Goal: Communication & Community: Answer question/provide support

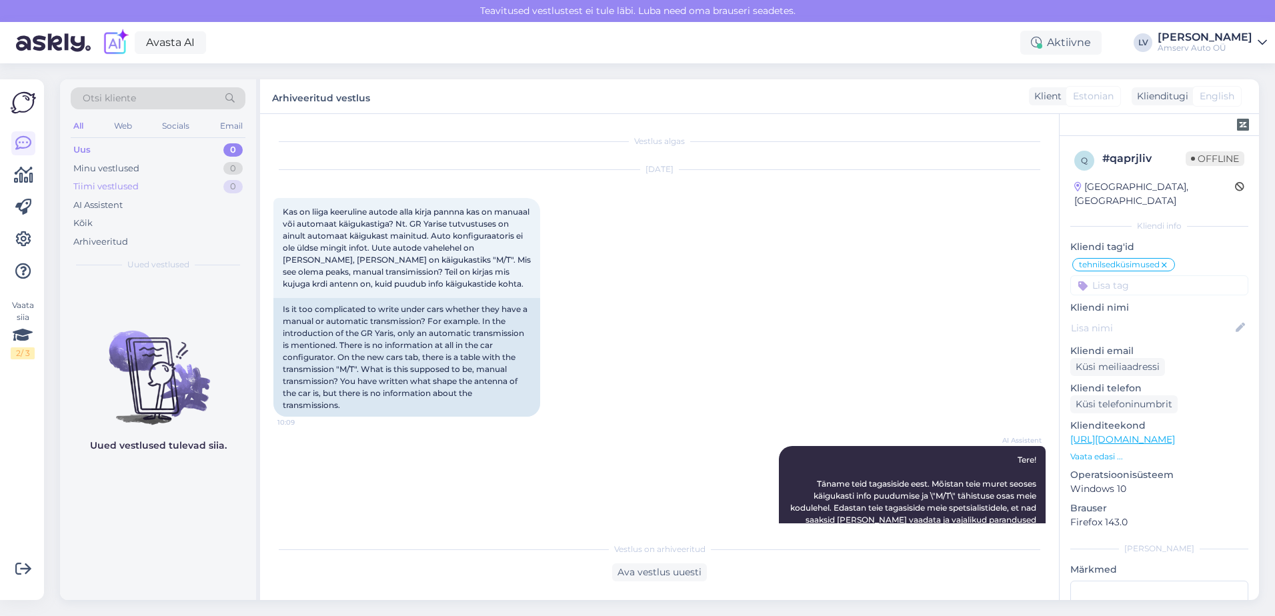
scroll to position [25, 0]
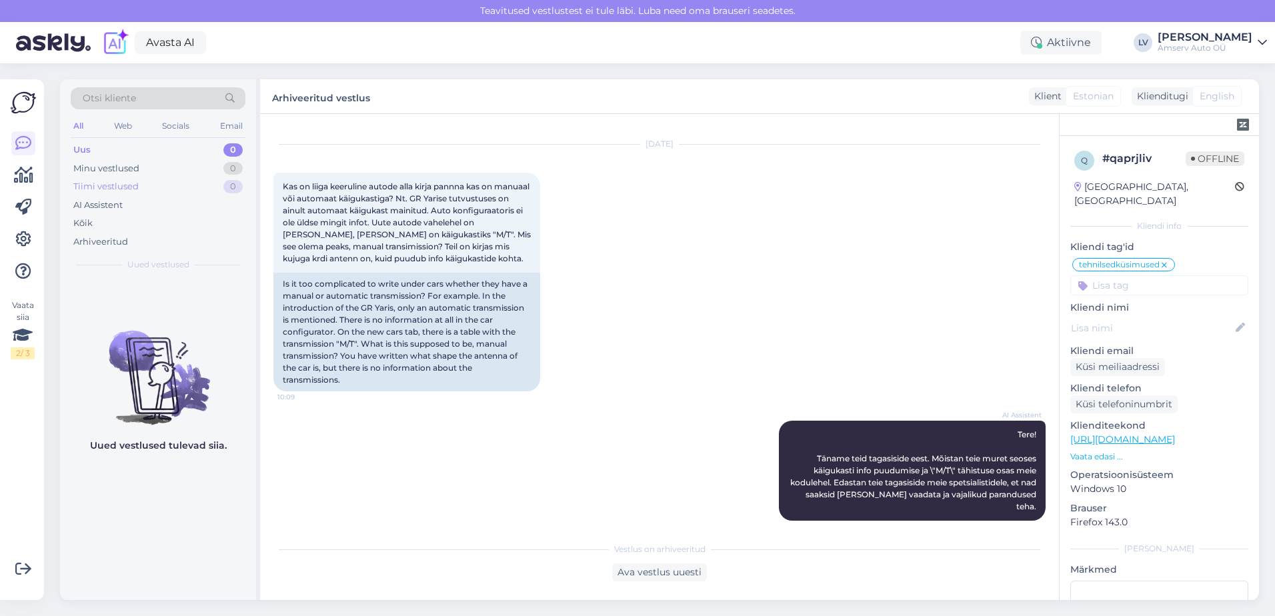
click at [147, 181] on div "Tiimi vestlused 0" at bounding box center [158, 186] width 175 height 19
click at [100, 222] on div "Kõik" at bounding box center [158, 223] width 175 height 19
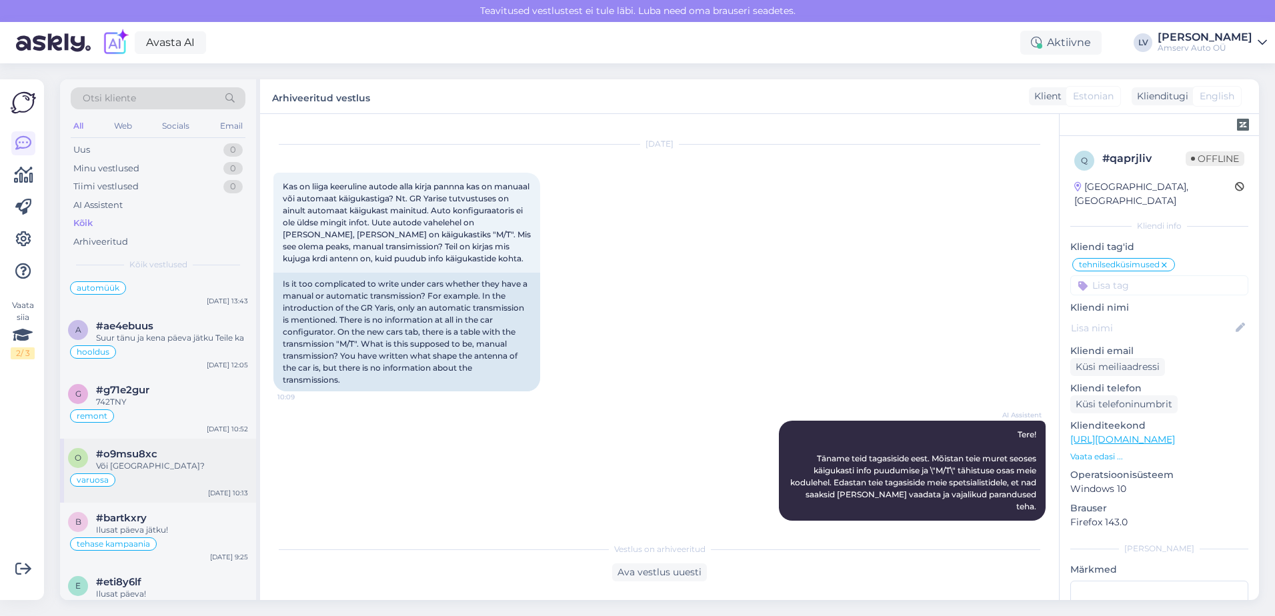
scroll to position [534, 0]
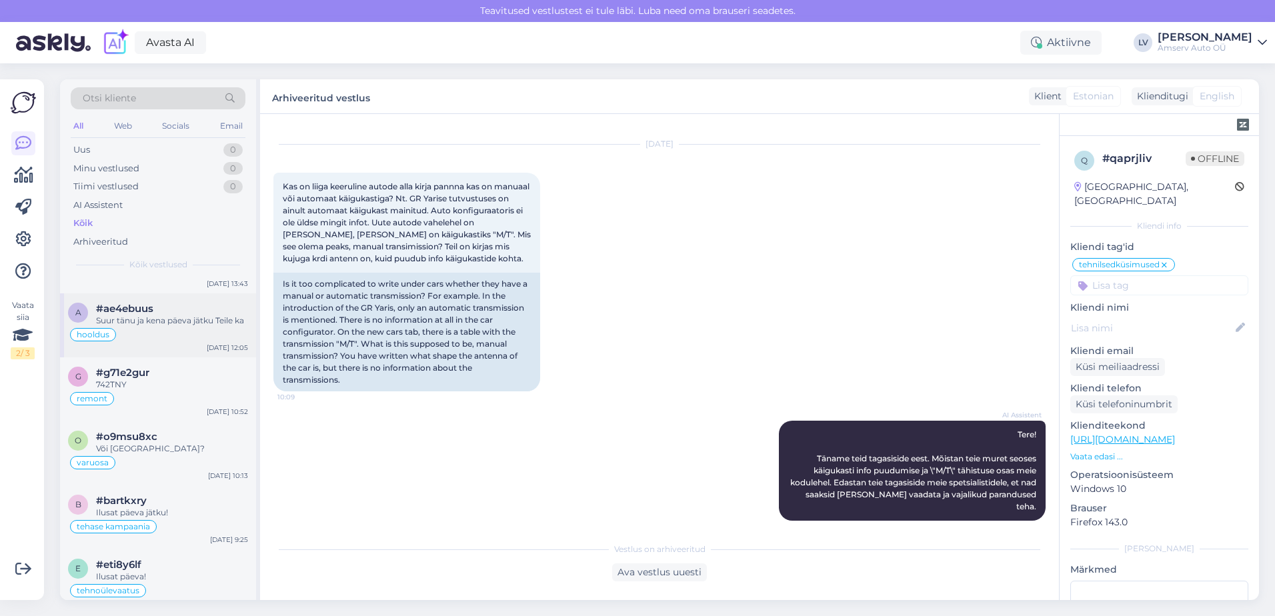
click at [139, 329] on div "hooldus" at bounding box center [158, 335] width 180 height 16
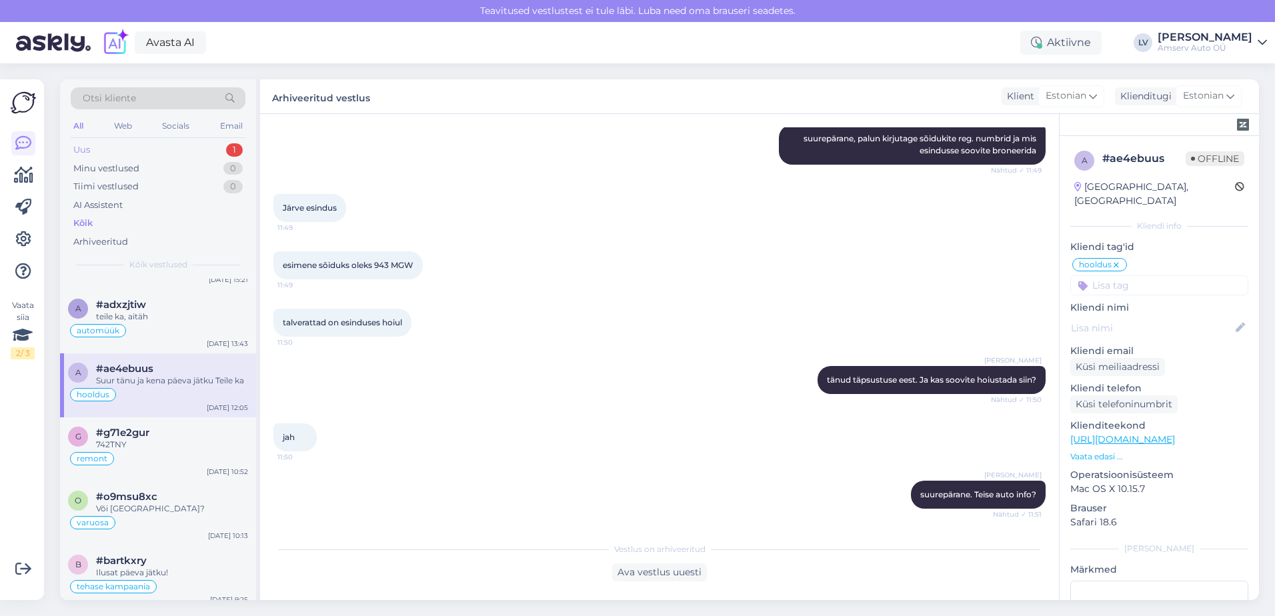
click at [183, 148] on div "Uus 1" at bounding box center [158, 150] width 175 height 19
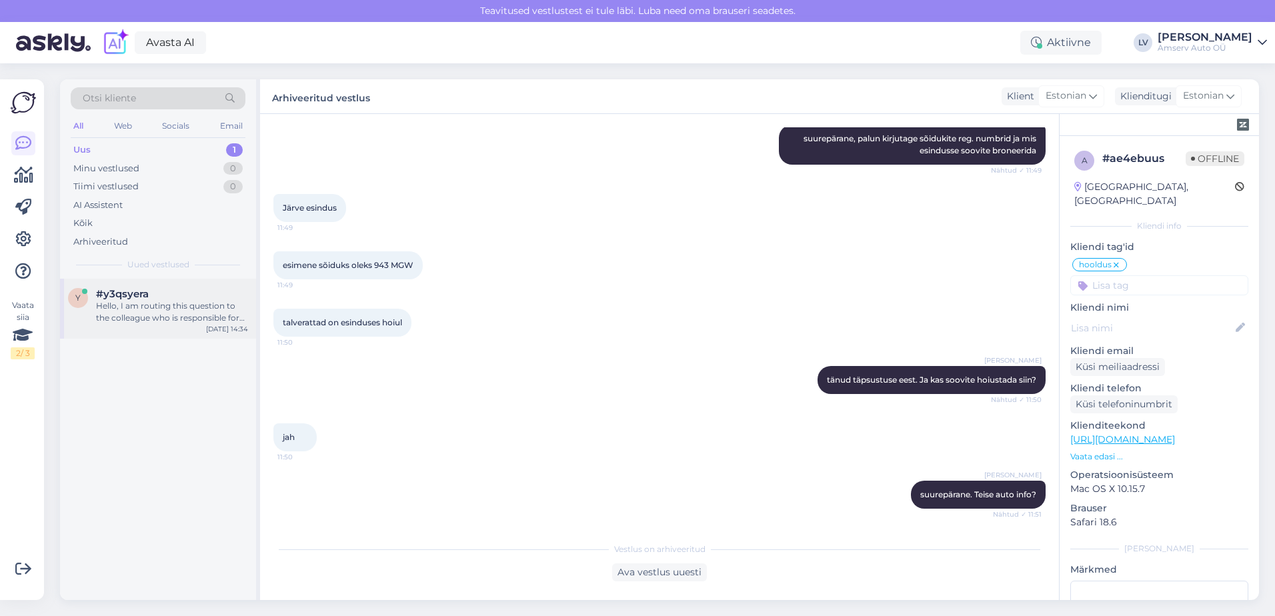
click at [165, 305] on div "Hello, I am routing this question to the colleague who is responsible for this …" at bounding box center [172, 312] width 152 height 24
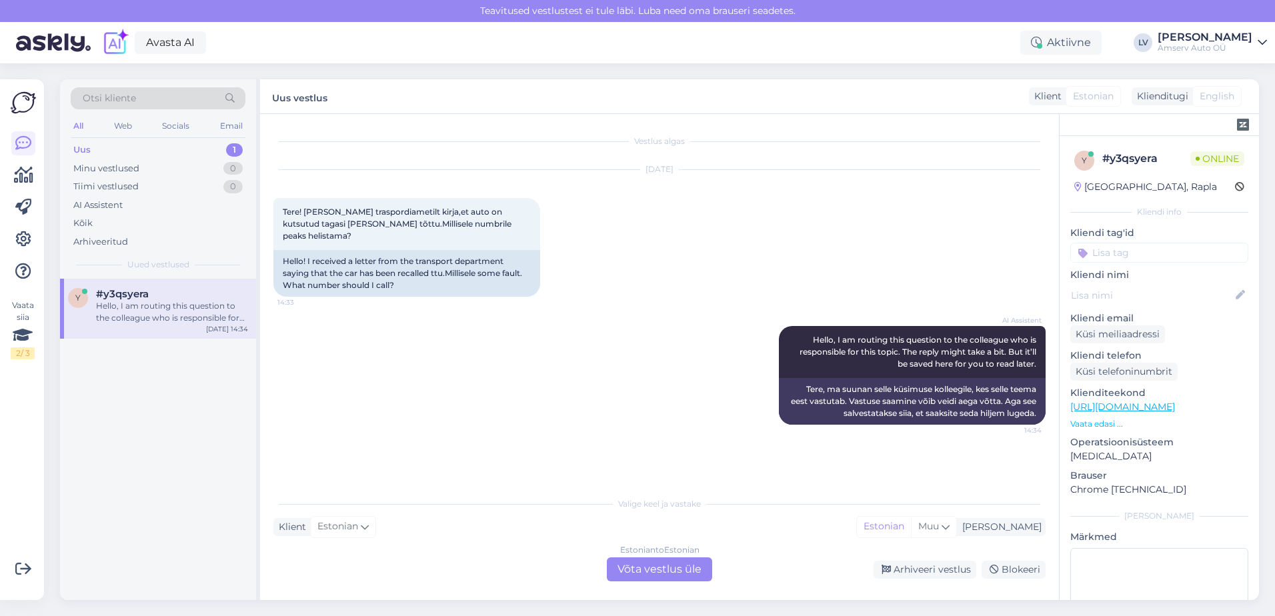
click at [672, 573] on div "Estonian to Estonian Võta vestlus üle" at bounding box center [659, 570] width 105 height 24
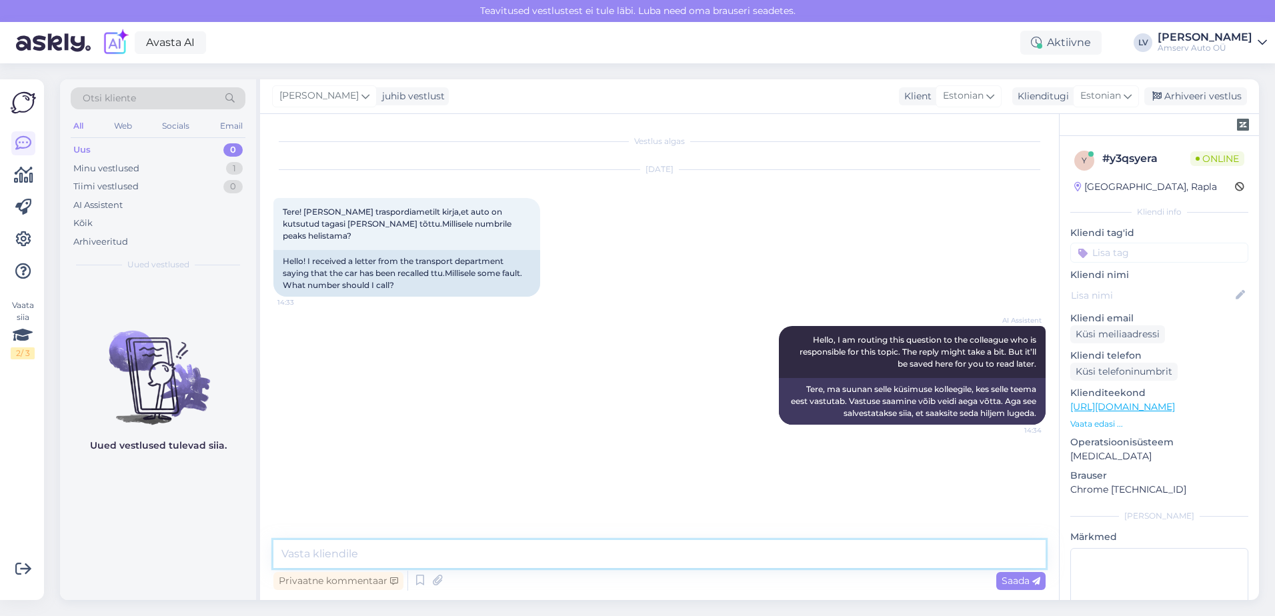
click at [466, 555] on textarea at bounding box center [659, 554] width 772 height 28
type textarea "Tere"
type textarea "tänud pöördumise eest"
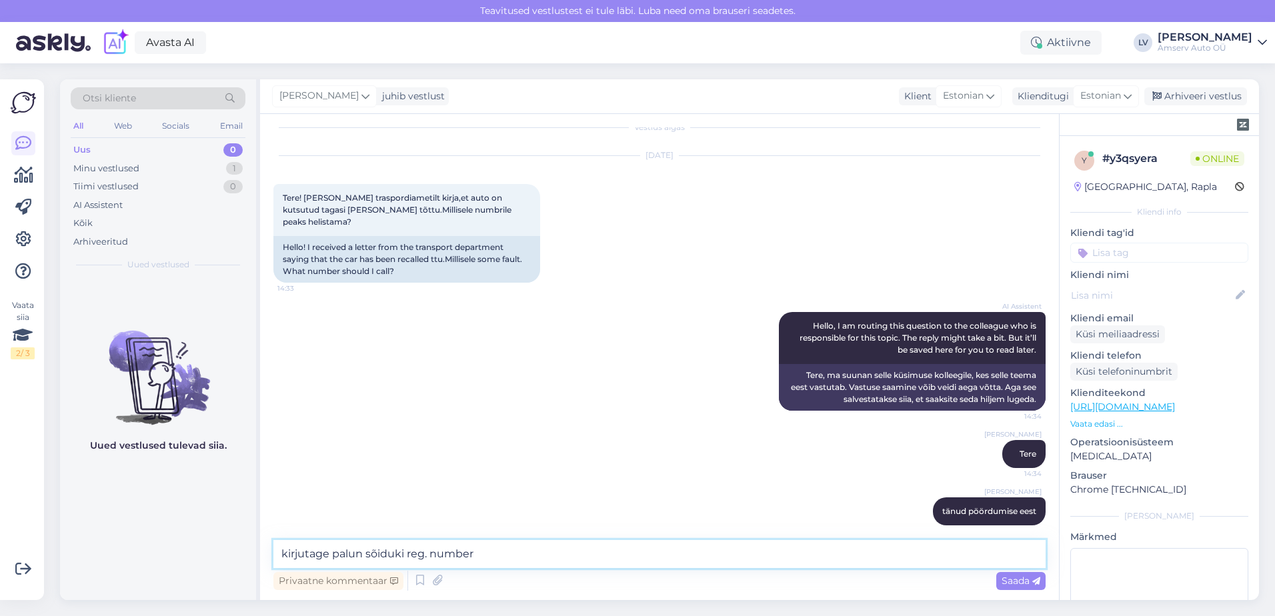
type textarea "kirjutage palun sõiduki reg. number"
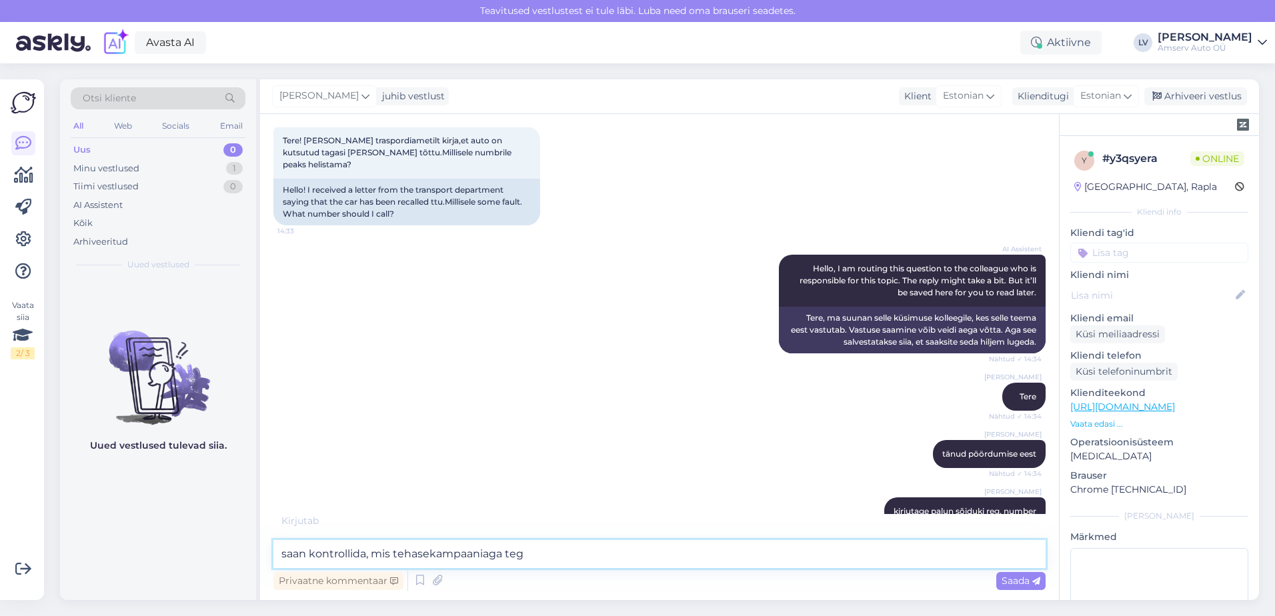
type textarea "saan kontrollida, mis tehasekampaaniaga tegu"
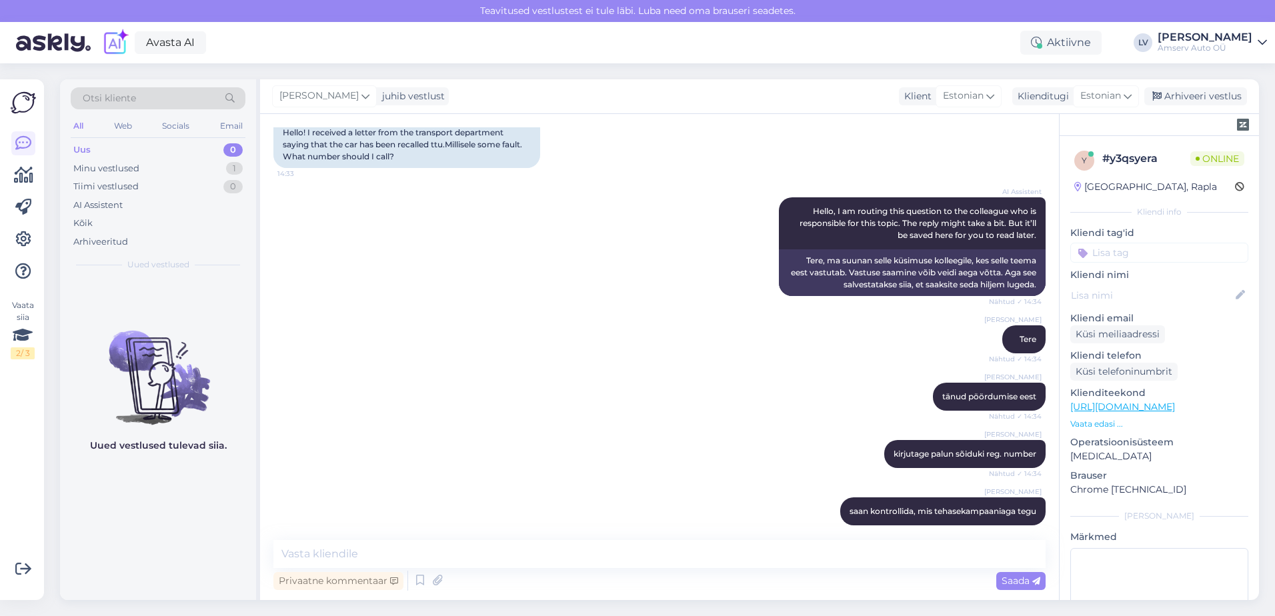
click at [933, 529] on div "Vestlus algas [DATE] Tere! [PERSON_NAME] traspordiametilt kirja,et auto on kuts…" at bounding box center [659, 357] width 799 height 486
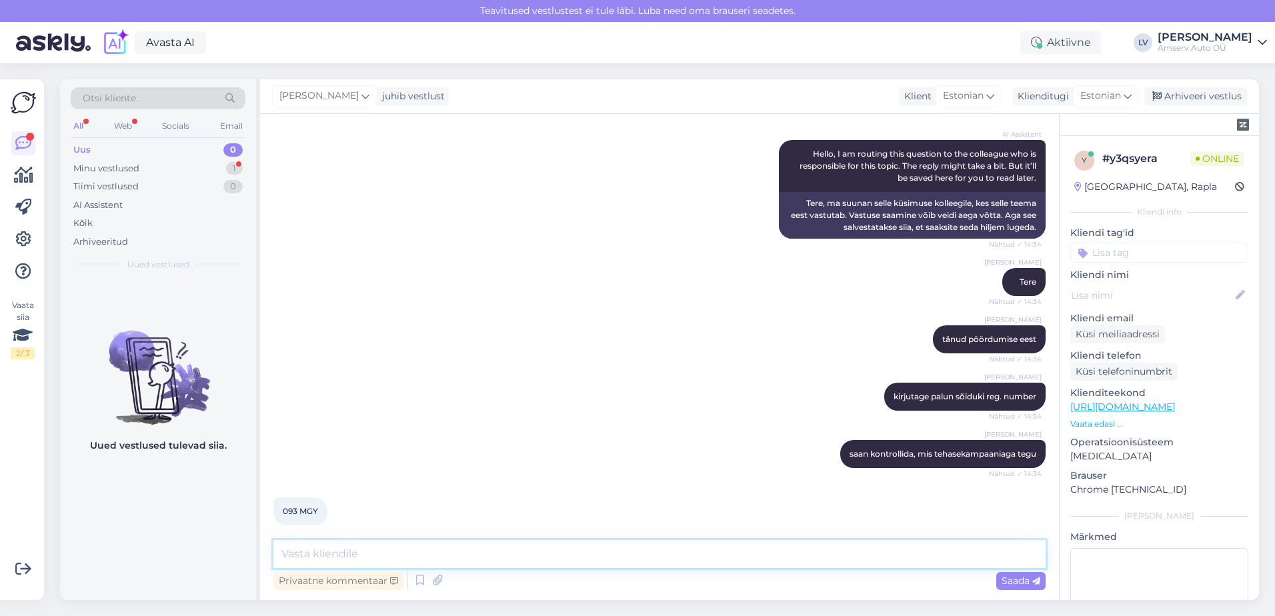
click at [332, 549] on textarea at bounding box center [659, 554] width 772 height 28
type textarea "üks hetk, palun"
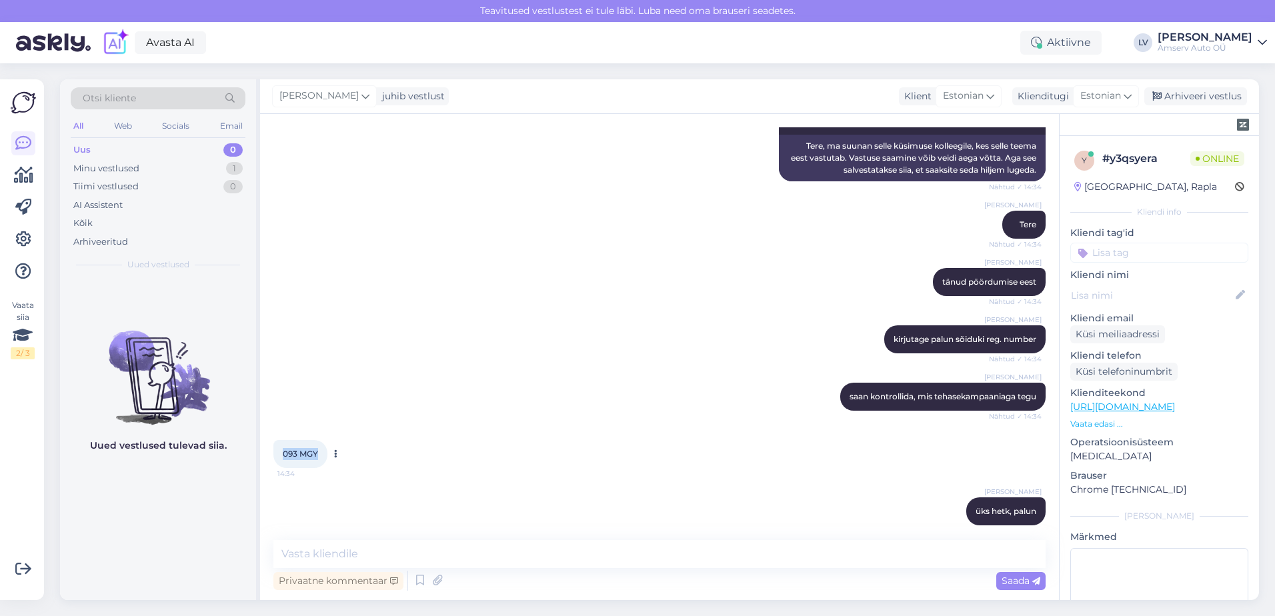
drag, startPoint x: 321, startPoint y: 445, endPoint x: 279, endPoint y: 442, distance: 41.5
click at [279, 442] on div "093 MGY 14:34" at bounding box center [300, 454] width 54 height 28
copy span "093 MGY"
drag, startPoint x: 418, startPoint y: 565, endPoint x: 424, endPoint y: 554, distance: 12.8
click at [420, 563] on textarea at bounding box center [659, 554] width 772 height 28
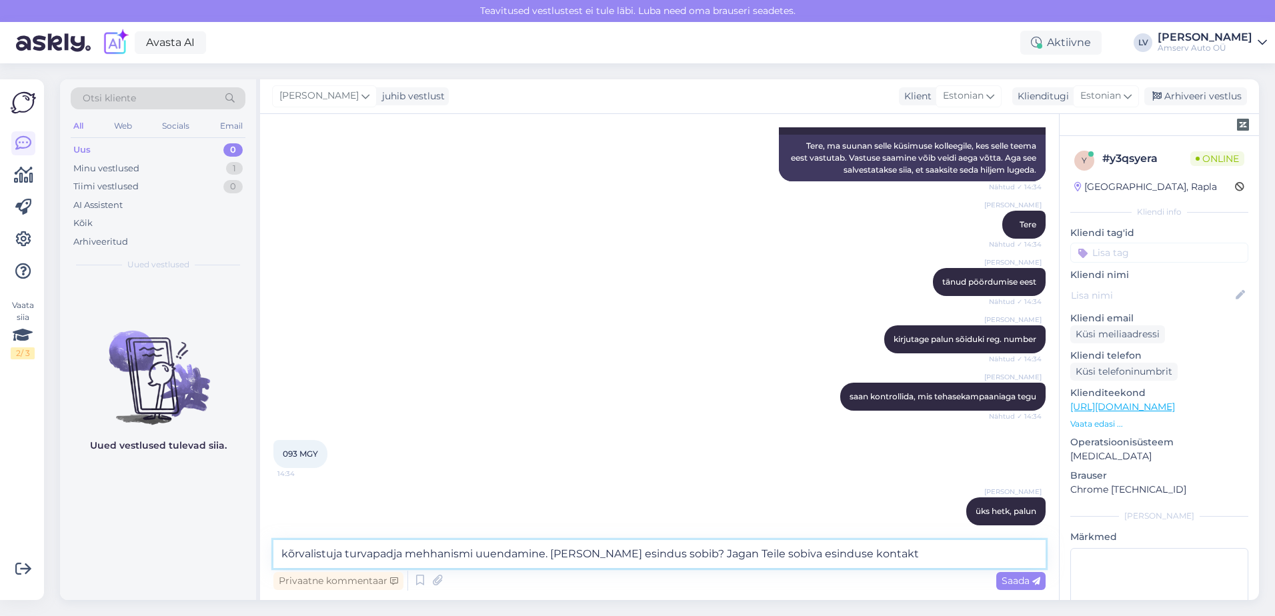
type textarea "kõrvalistuja turvapadja mehhanismi uuendamine. [PERSON_NAME] esindus sobib? Jag…"
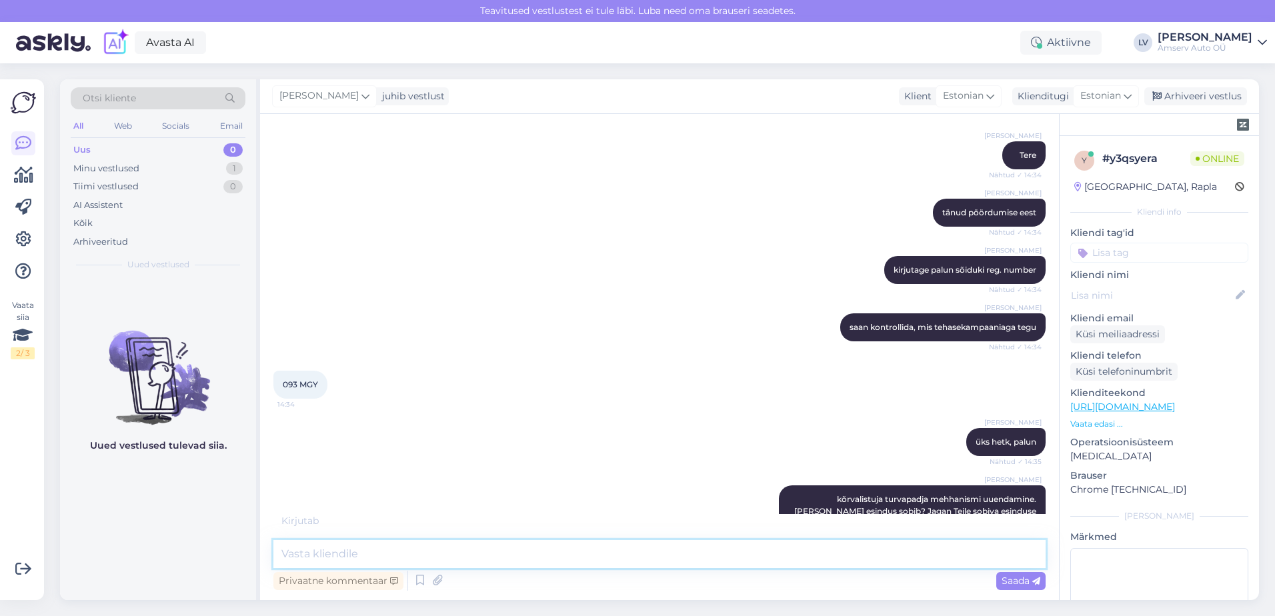
scroll to position [370, 0]
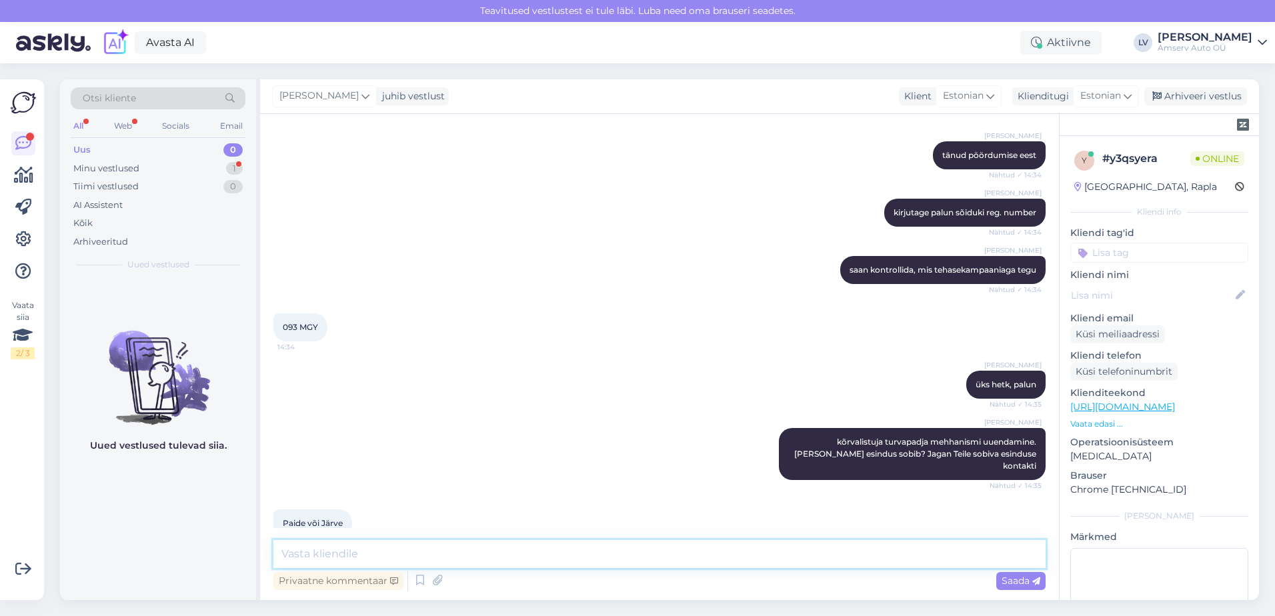
paste textarea "[EMAIL_ADDRESS][DOMAIN_NAME]"
click at [440, 559] on textarea "[EMAIL_ADDRESS][DOMAIN_NAME] või" at bounding box center [659, 554] width 772 height 28
paste textarea "[EMAIL_ADDRESS][DOMAIN_NAME]"
drag, startPoint x: 319, startPoint y: 317, endPoint x: 280, endPoint y: 312, distance: 39.7
click at [280, 313] on div "093 MGY 14:34" at bounding box center [300, 327] width 54 height 28
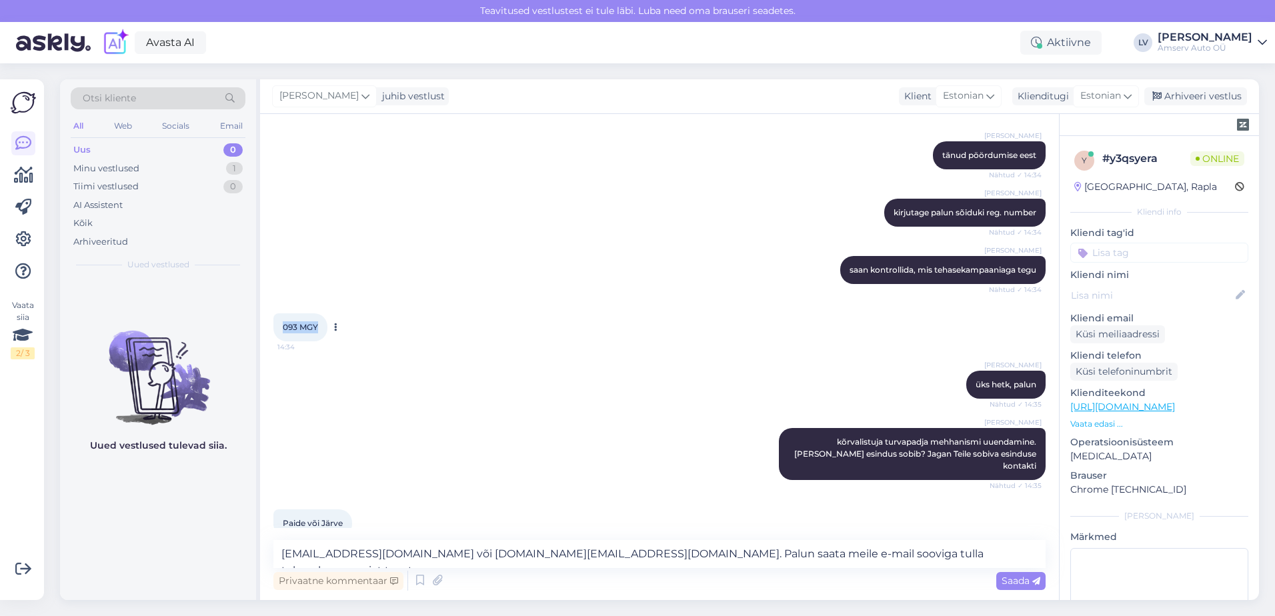
drag, startPoint x: 280, startPoint y: 312, endPoint x: 293, endPoint y: 313, distance: 12.7
copy span "093 MGY"
click at [925, 552] on textarea "[EMAIL_ADDRESS][DOMAIN_NAME] või [DOMAIN_NAME][EMAIL_ADDRESS][DOMAIN_NAME]. Pal…" at bounding box center [659, 554] width 772 height 28
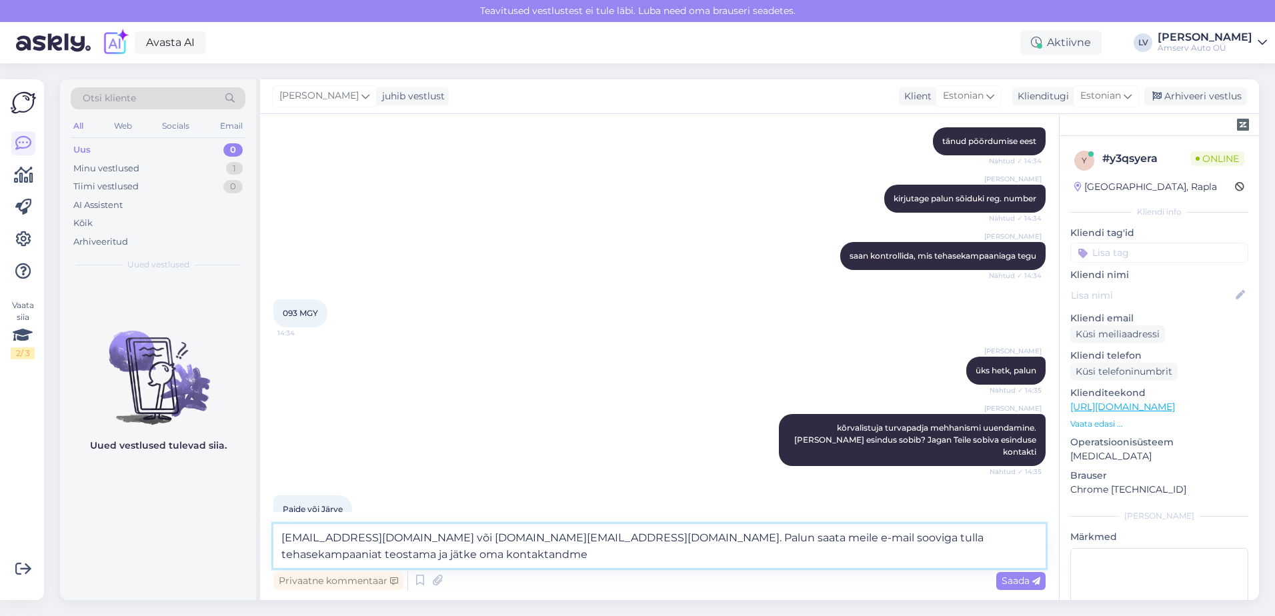
type textarea "[EMAIL_ADDRESS][DOMAIN_NAME] või [DOMAIN_NAME][EMAIL_ADDRESS][DOMAIN_NAME]. Pal…"
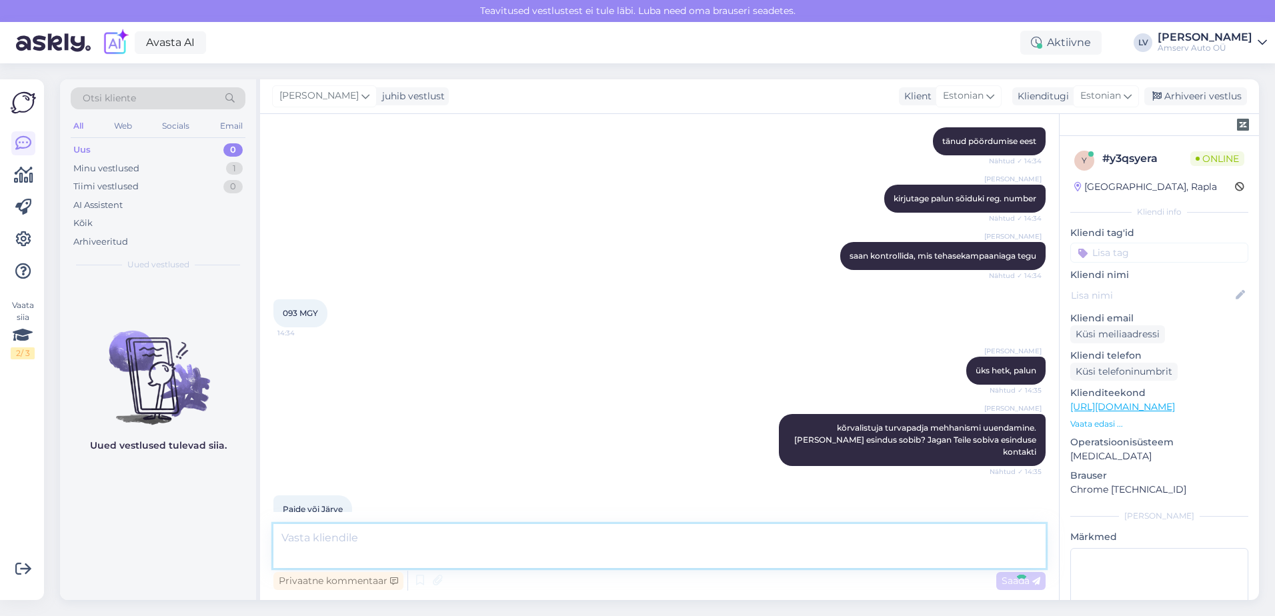
scroll to position [452, 0]
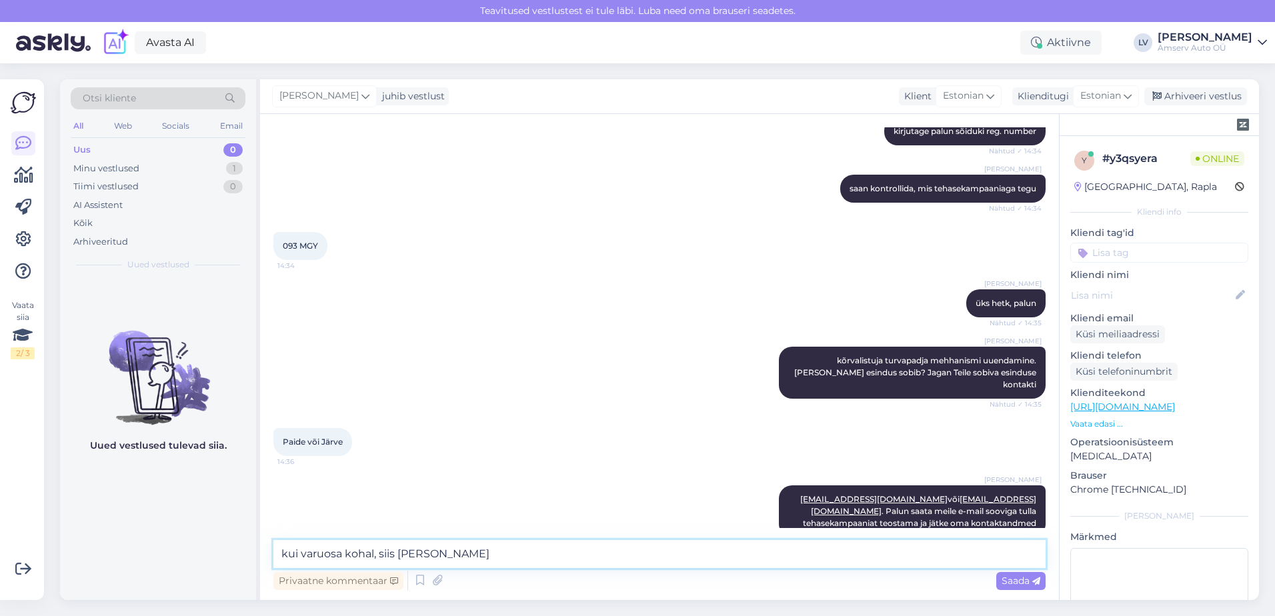
type textarea "kui varuosa kohal, siis Teiega v"
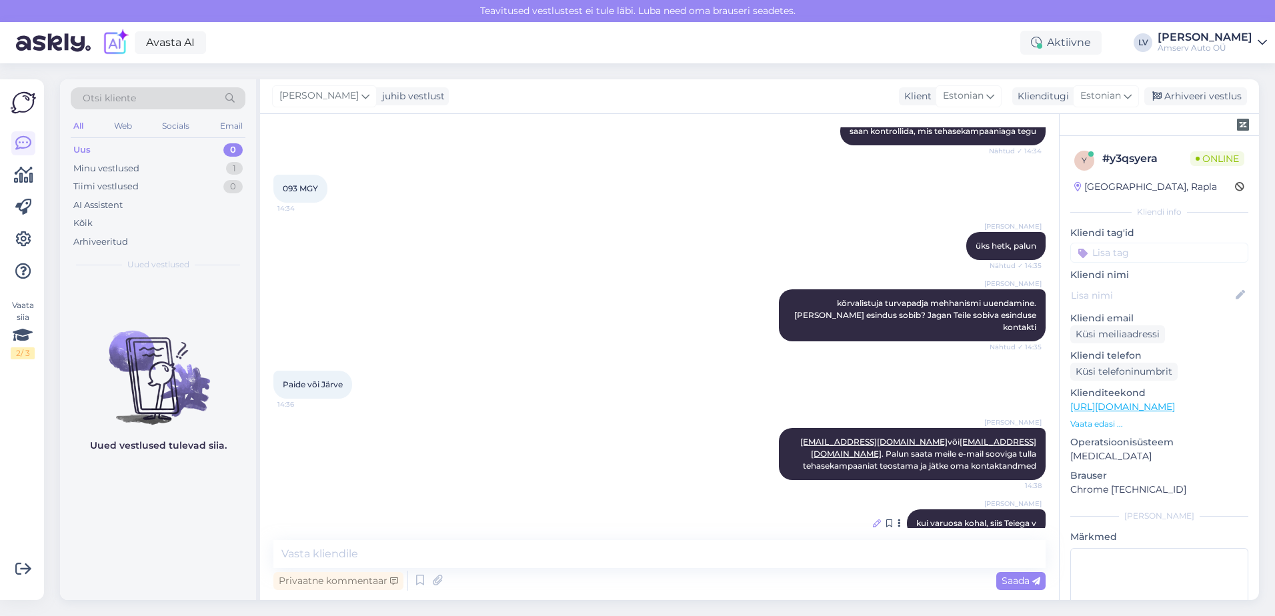
click at [873, 520] on icon at bounding box center [877, 524] width 8 height 8
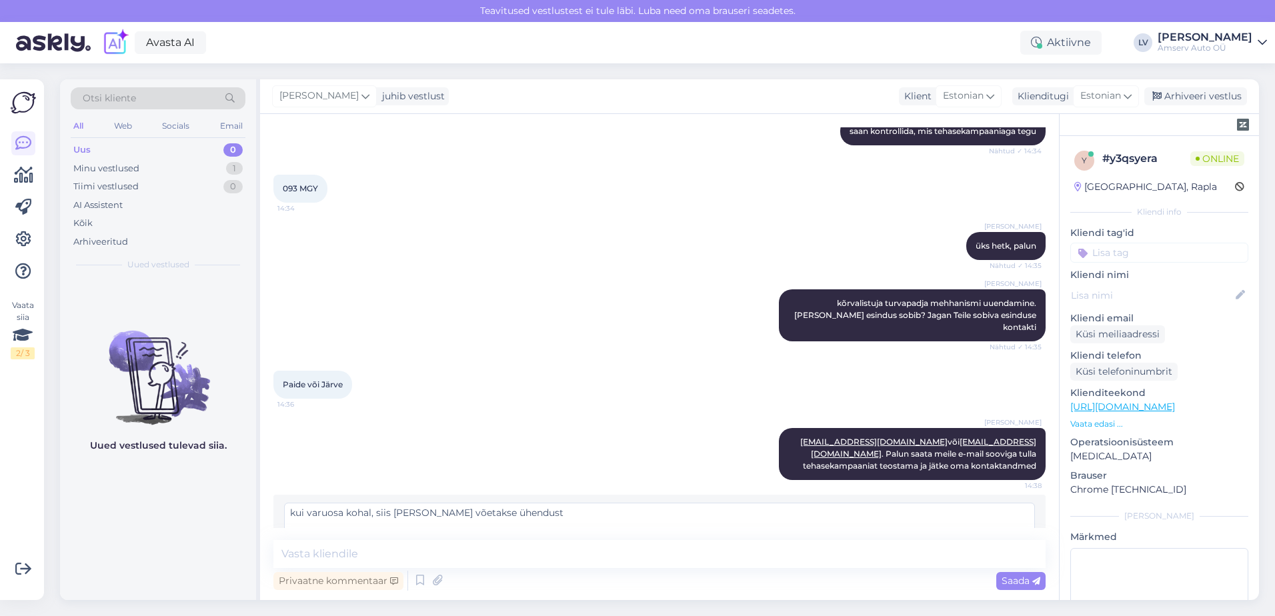
type textarea "kui varuosa kohal, siis [PERSON_NAME] võetakse ühendust"
click at [994, 546] on span "Muuda" at bounding box center [1006, 552] width 47 height 12
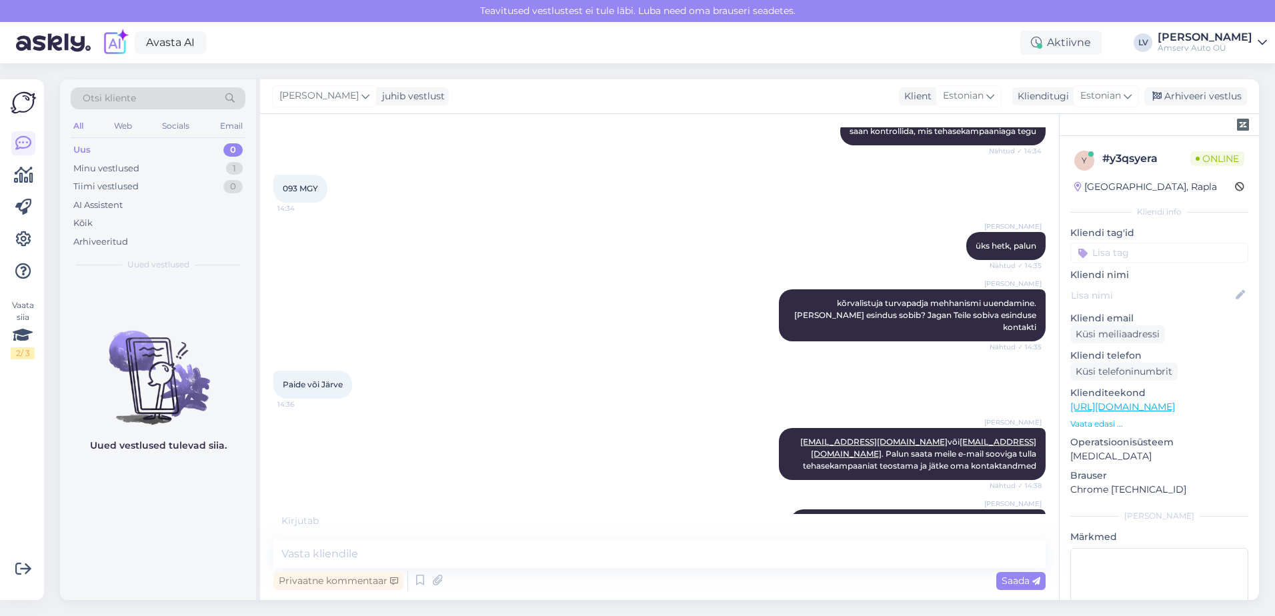
scroll to position [566, 0]
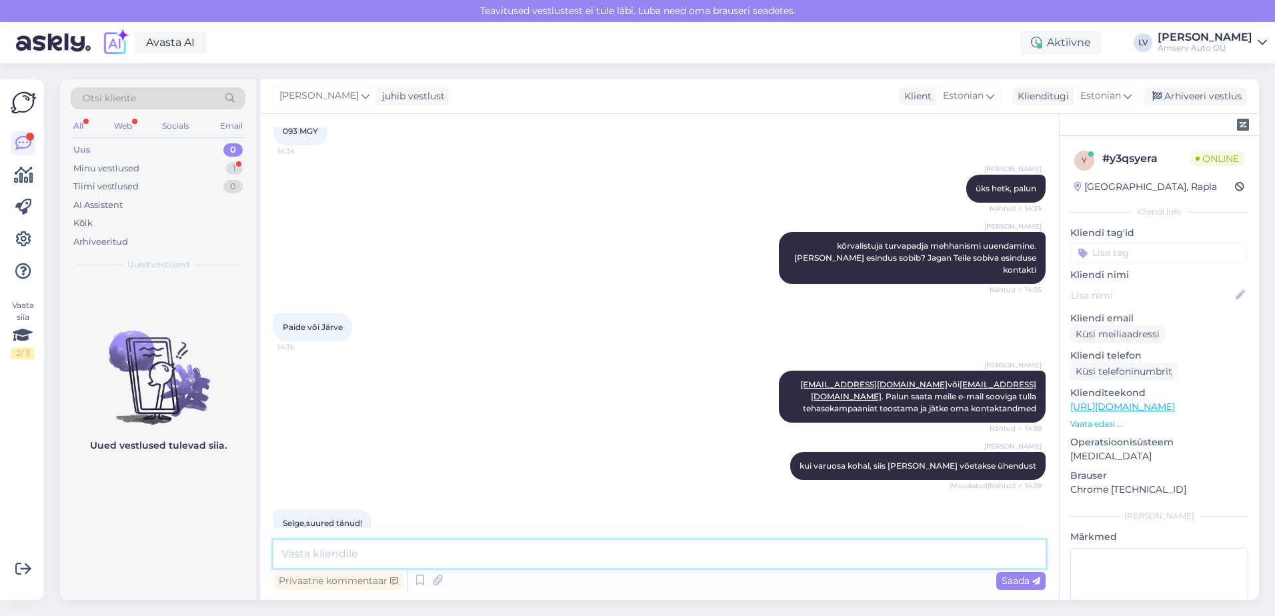
click at [868, 560] on textarea at bounding box center [659, 554] width 772 height 28
type textarea "uur"
drag, startPoint x: 292, startPoint y: 554, endPoint x: 231, endPoint y: 567, distance: 62.0
click at [245, 556] on div "Otsi kliente All Web Socials Email Uus 0 Minu vestlused 1 Tiimi vestlused 0 AI …" at bounding box center [659, 339] width 1199 height 521
type textarea "aitäh Teile ja kena päeva jätku :)"
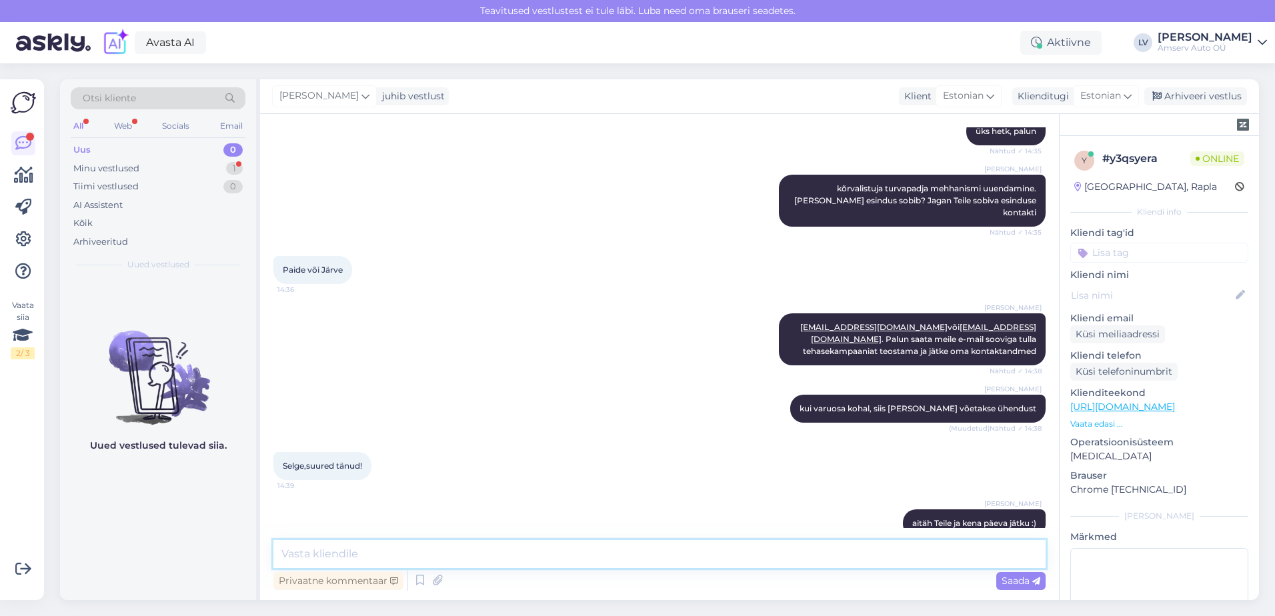
scroll to position [681, 0]
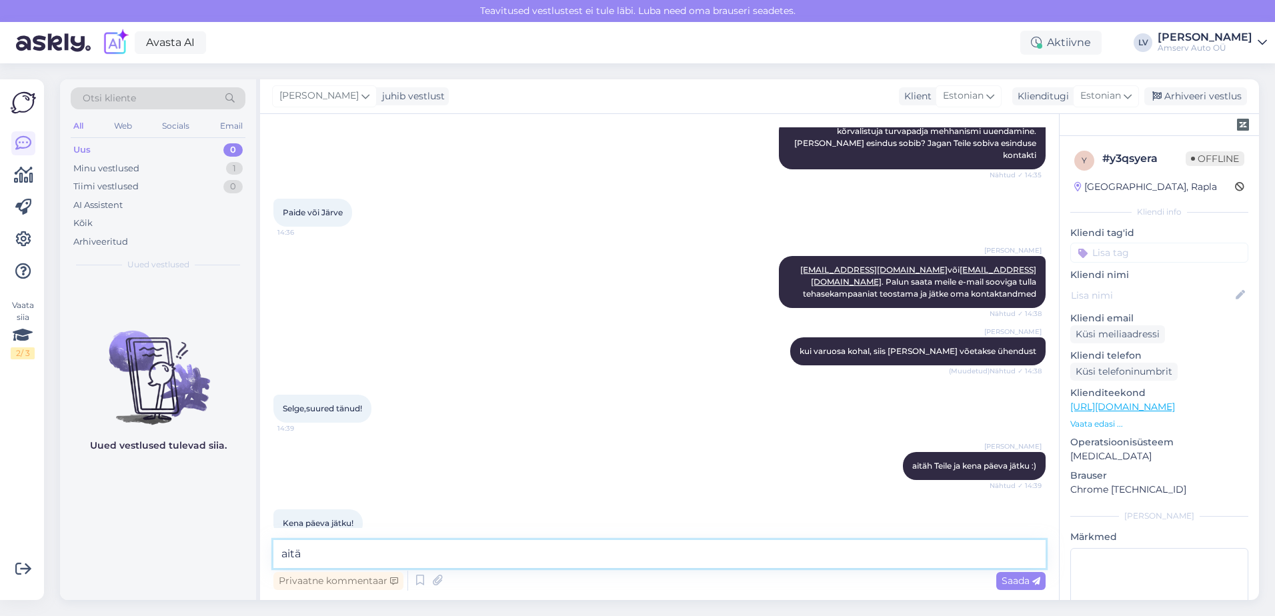
type textarea "aitäh"
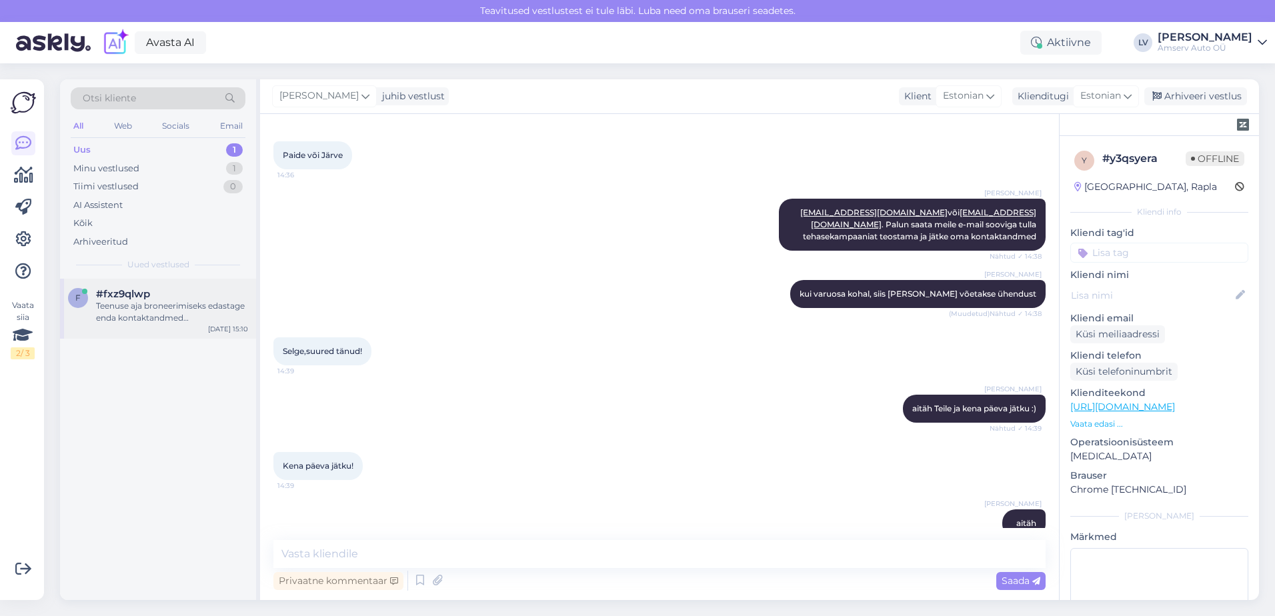
click at [161, 311] on div "Teenuse aja broneerimiseks edastage enda kontaktandmed (telefoninumber ja e-mai…" at bounding box center [172, 312] width 152 height 24
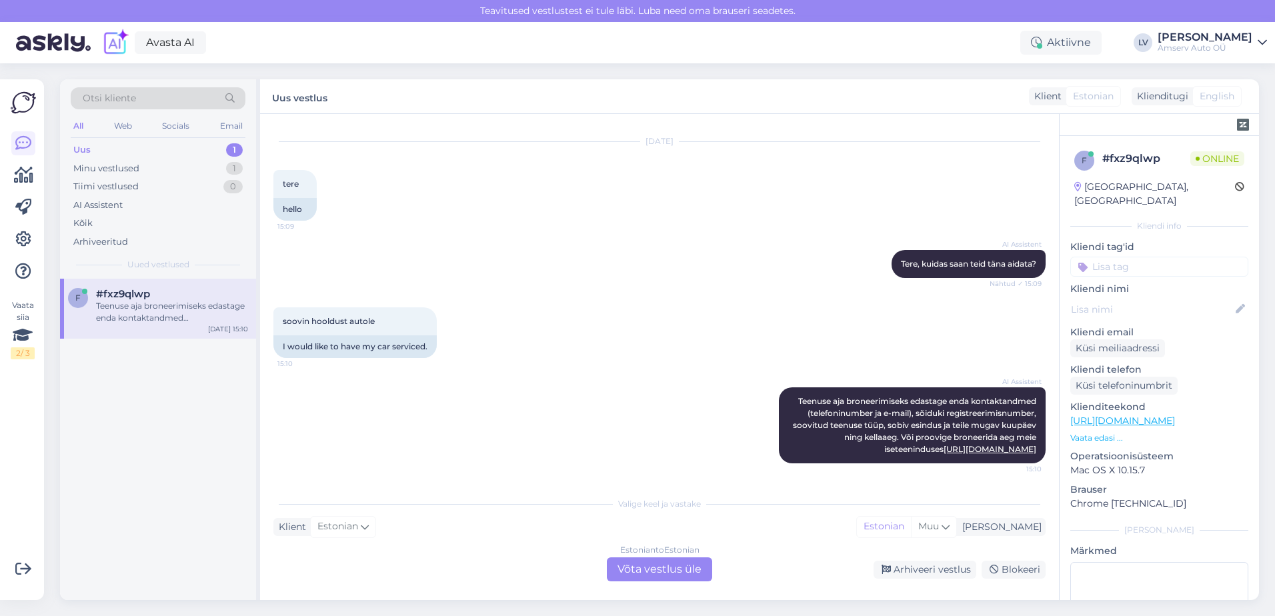
click at [624, 554] on div "Estonian to Estonian" at bounding box center [659, 550] width 79 height 12
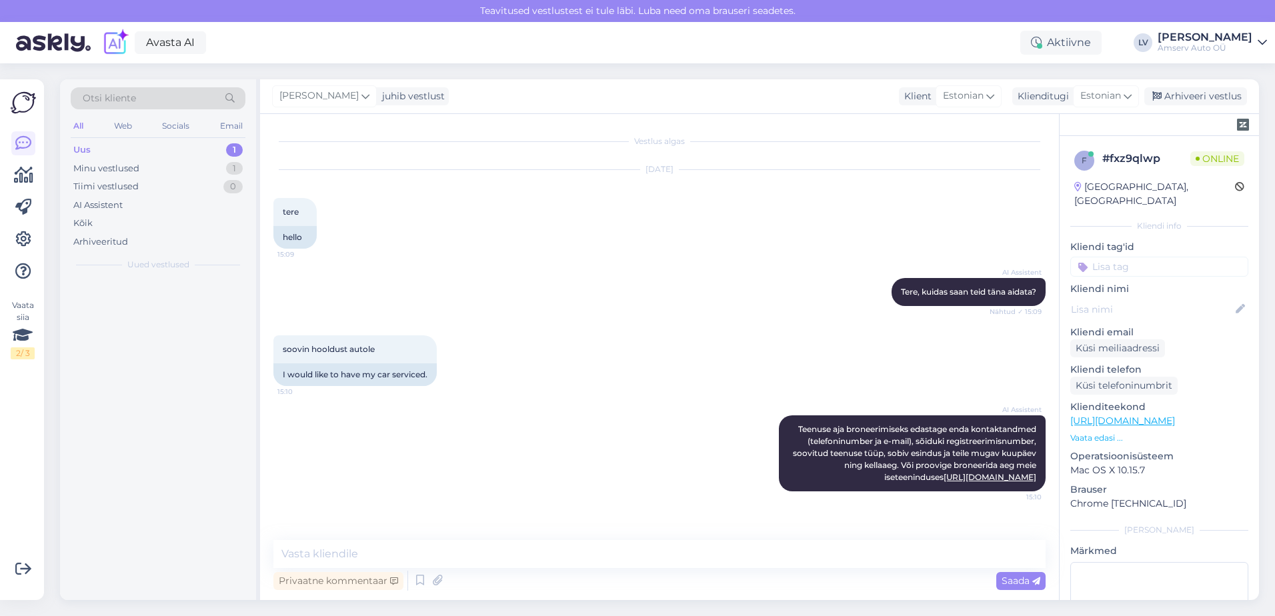
scroll to position [0, 0]
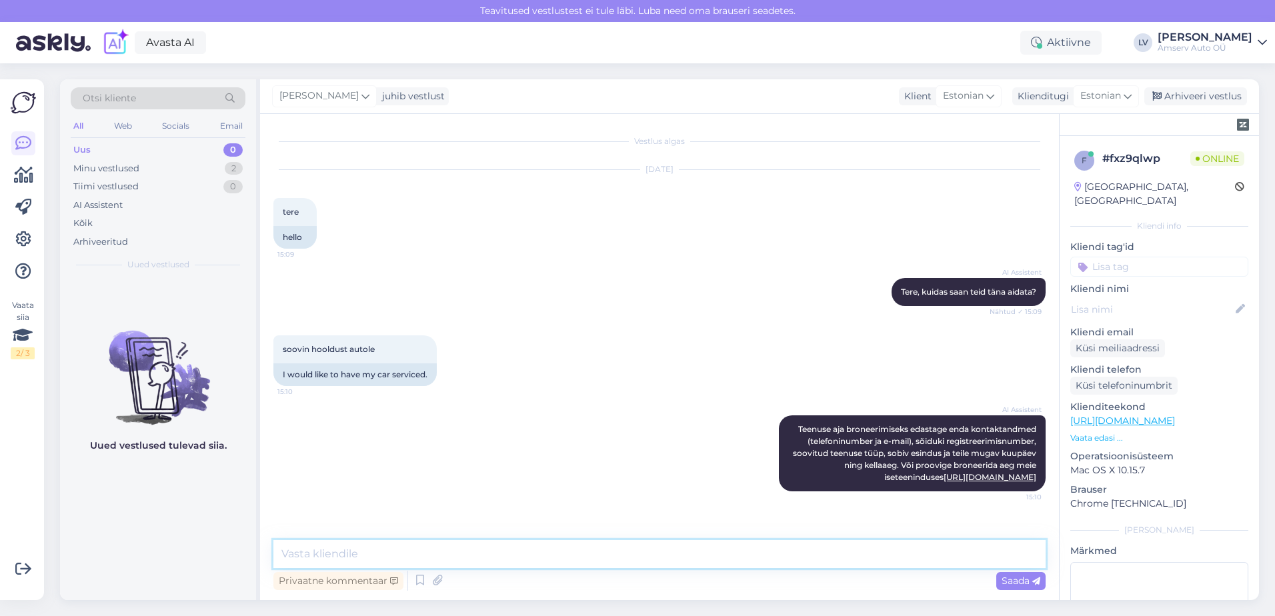
drag, startPoint x: 544, startPoint y: 558, endPoint x: 576, endPoint y: 553, distance: 31.8
click at [544, 558] on textarea at bounding box center [659, 554] width 772 height 28
type textarea "Tere"
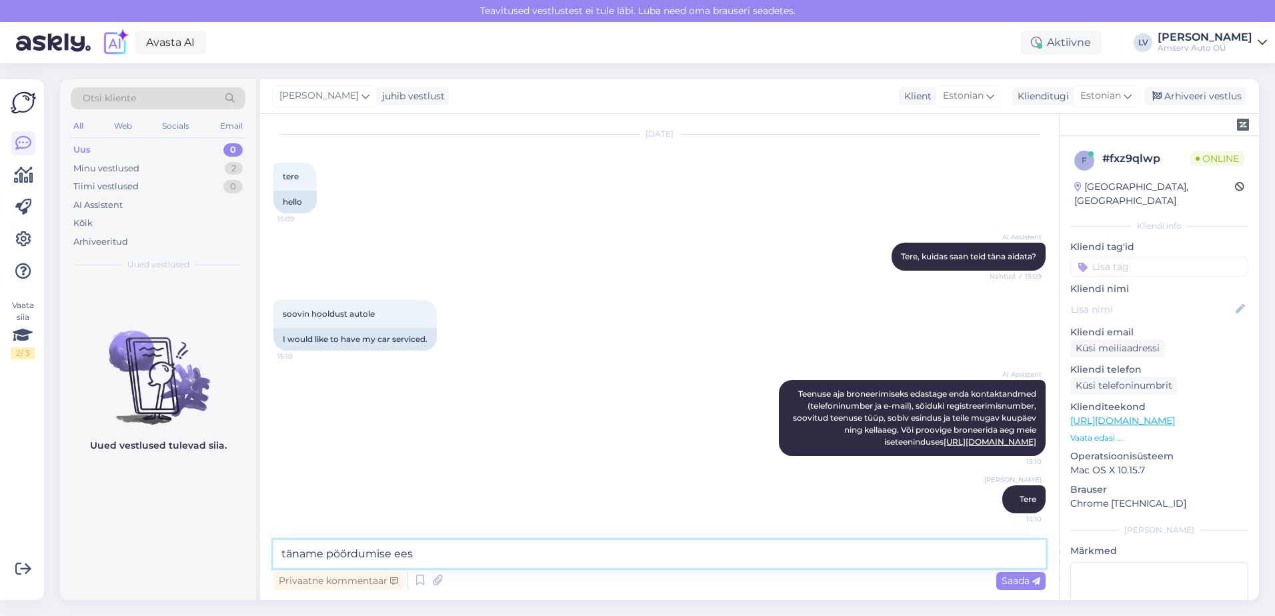
type textarea "täname pöördumise eest"
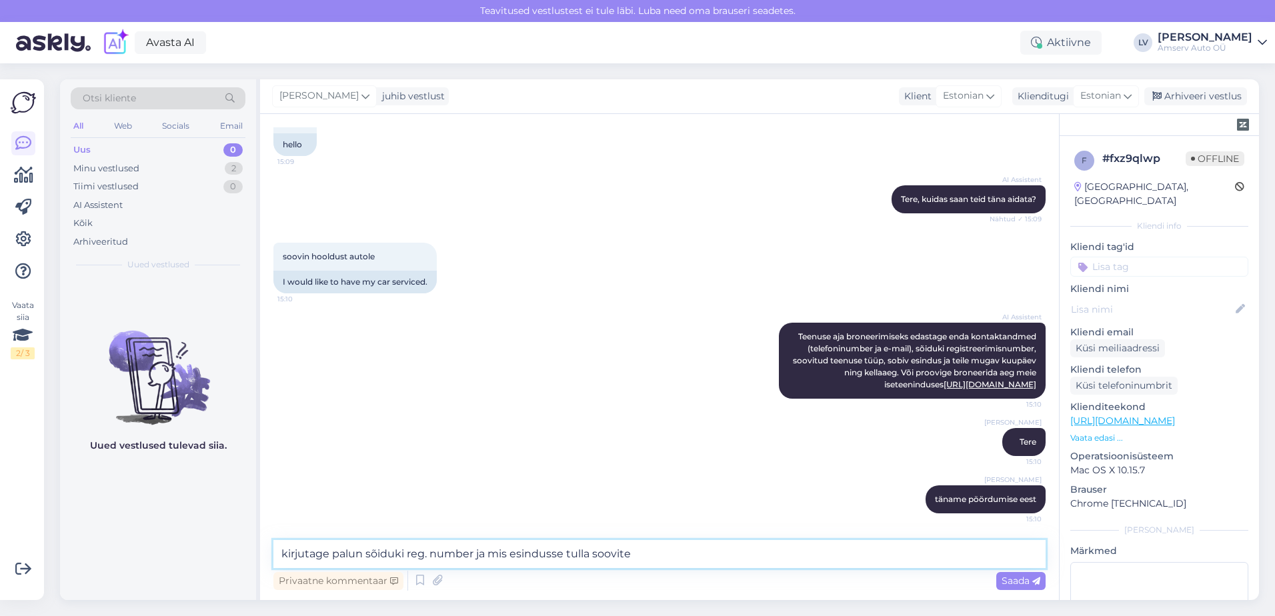
type textarea "kirjutage palun sõiduki reg. number ja mis esindusse tulla soovite?"
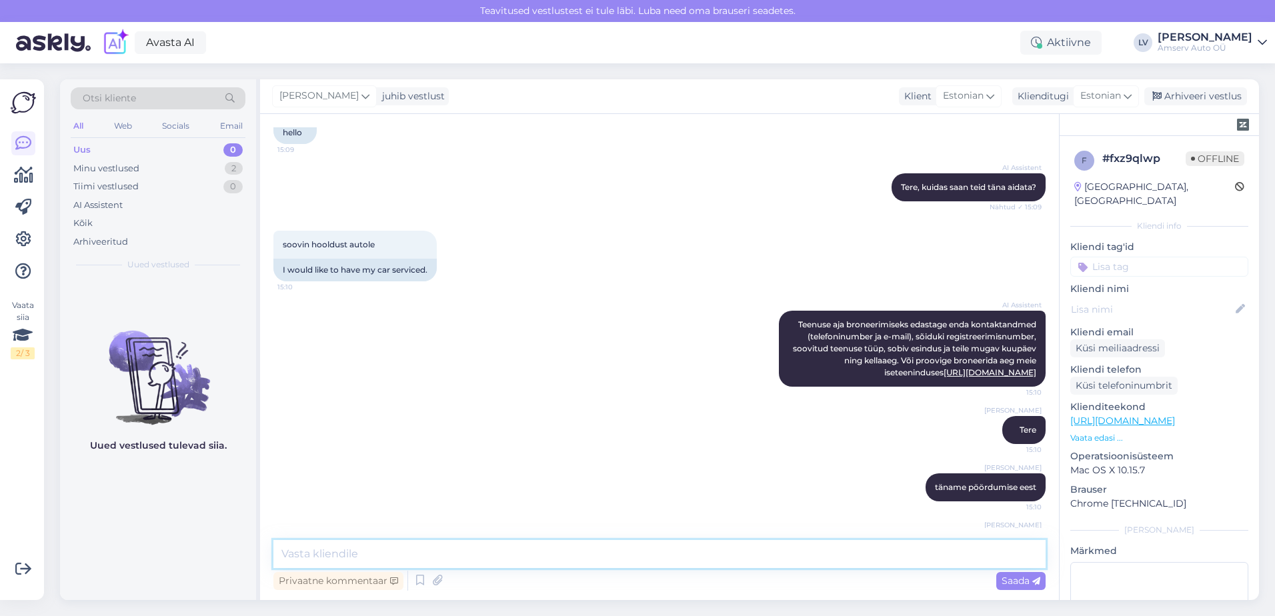
scroll to position [174, 0]
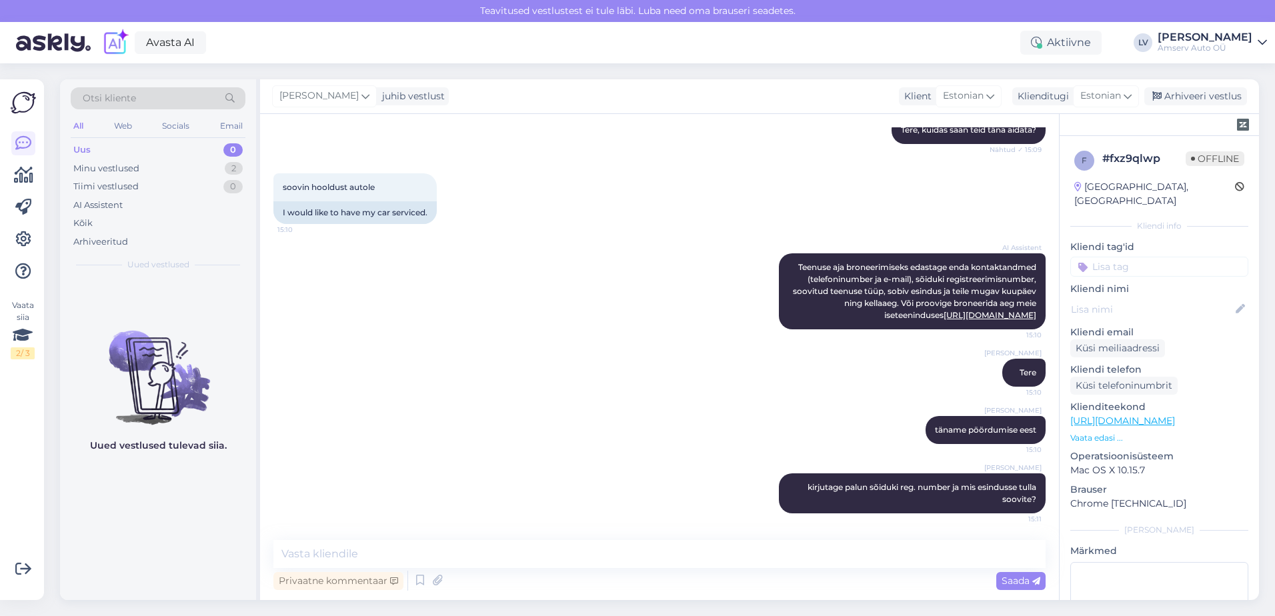
click at [1153, 257] on input at bounding box center [1160, 267] width 178 height 20
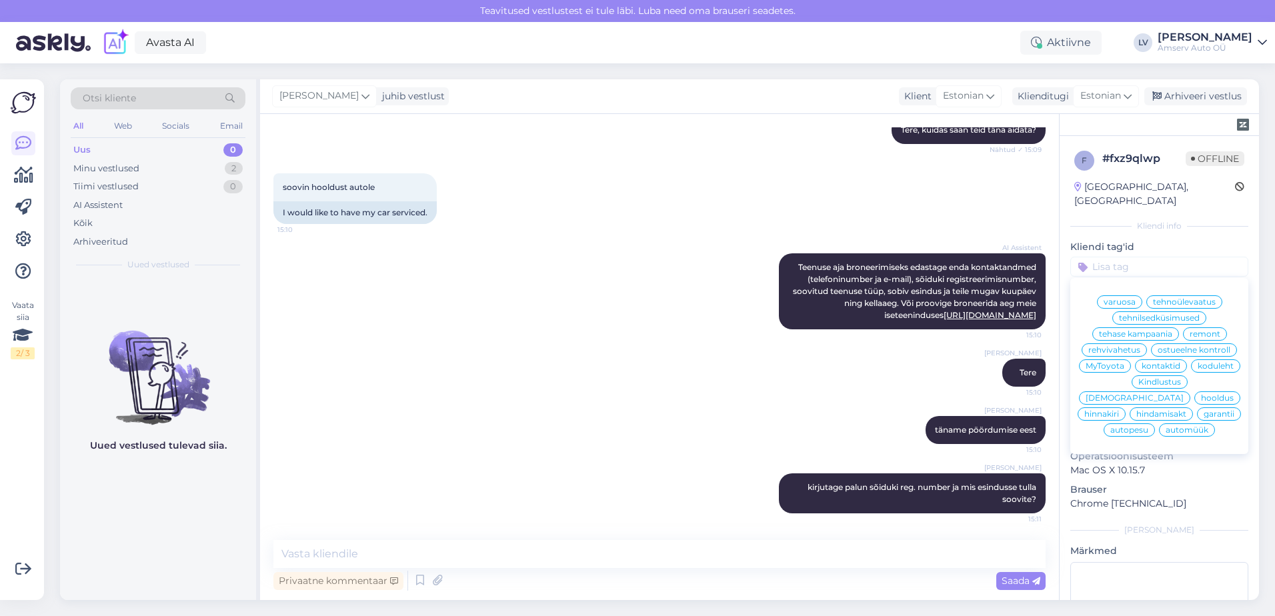
drag, startPoint x: 1001, startPoint y: 187, endPoint x: 994, endPoint y: 185, distance: 7.0
click at [1001, 187] on div "soovin hooldust autole 15:10 I would like to have my car serviced." at bounding box center [659, 199] width 772 height 80
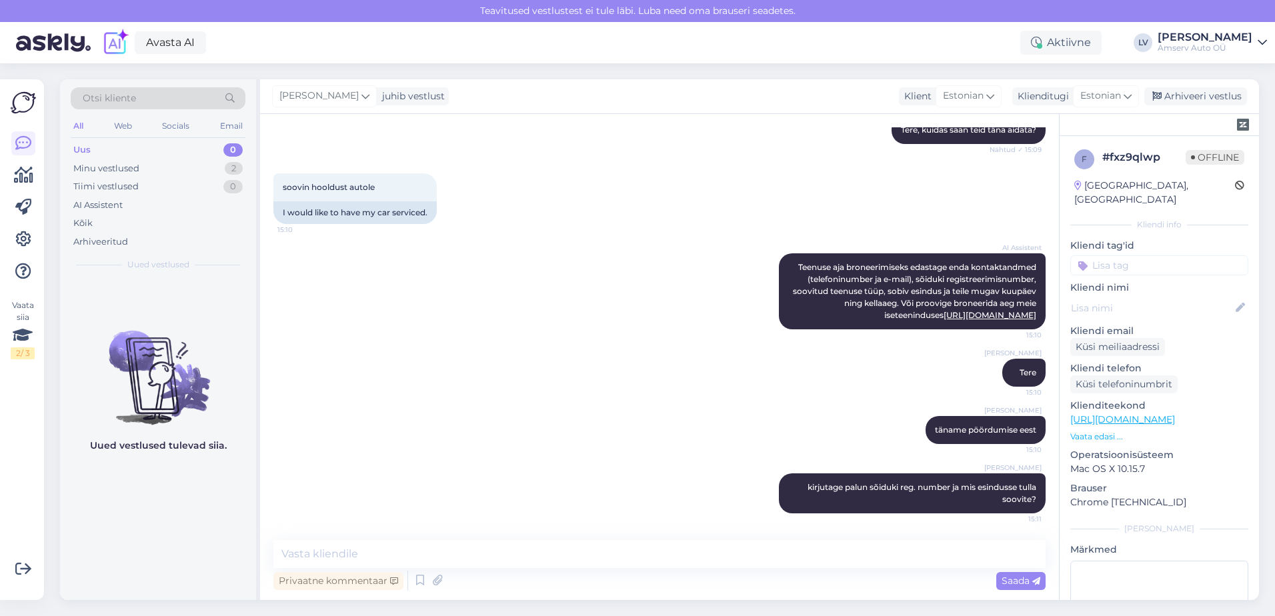
scroll to position [0, 0]
drag, startPoint x: 1157, startPoint y: 263, endPoint x: 1159, endPoint y: 256, distance: 7.0
click at [1157, 262] on div "f # fxz9qlwp Offline [GEOGRAPHIC_DATA], [GEOGRAPHIC_DATA] Kliendi info Kliendi …" at bounding box center [1159, 419] width 199 height 566
click at [1161, 257] on input at bounding box center [1160, 267] width 178 height 20
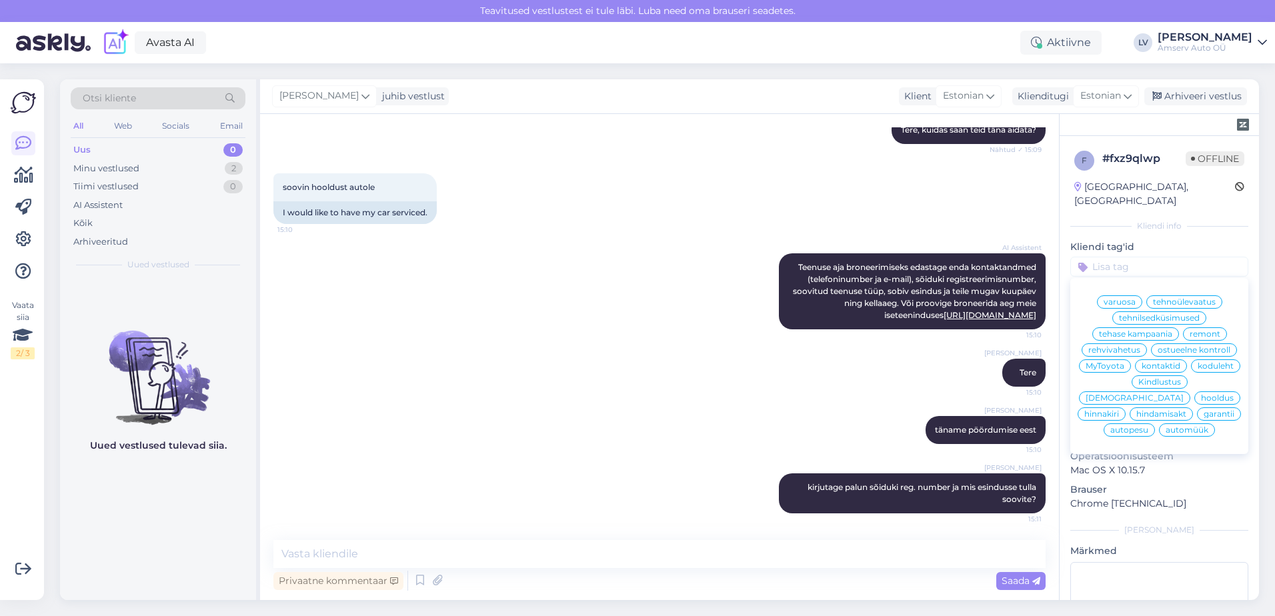
click at [1201, 397] on span "hooldus" at bounding box center [1217, 398] width 33 height 8
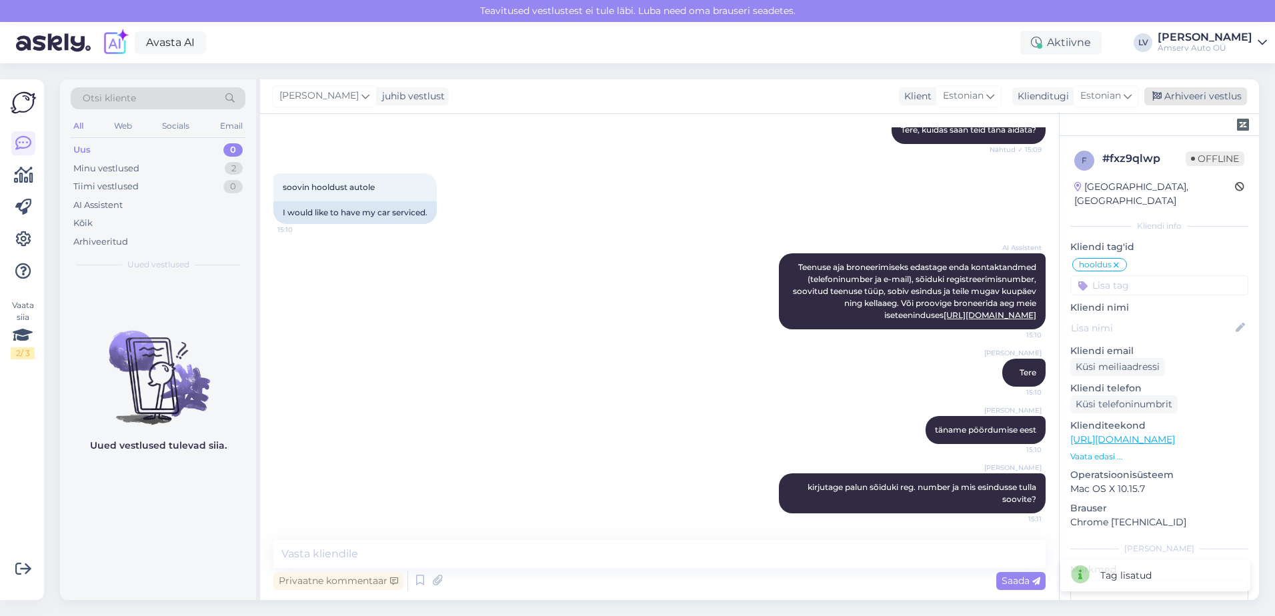
click at [1185, 95] on div "Arhiveeri vestlus" at bounding box center [1196, 96] width 103 height 18
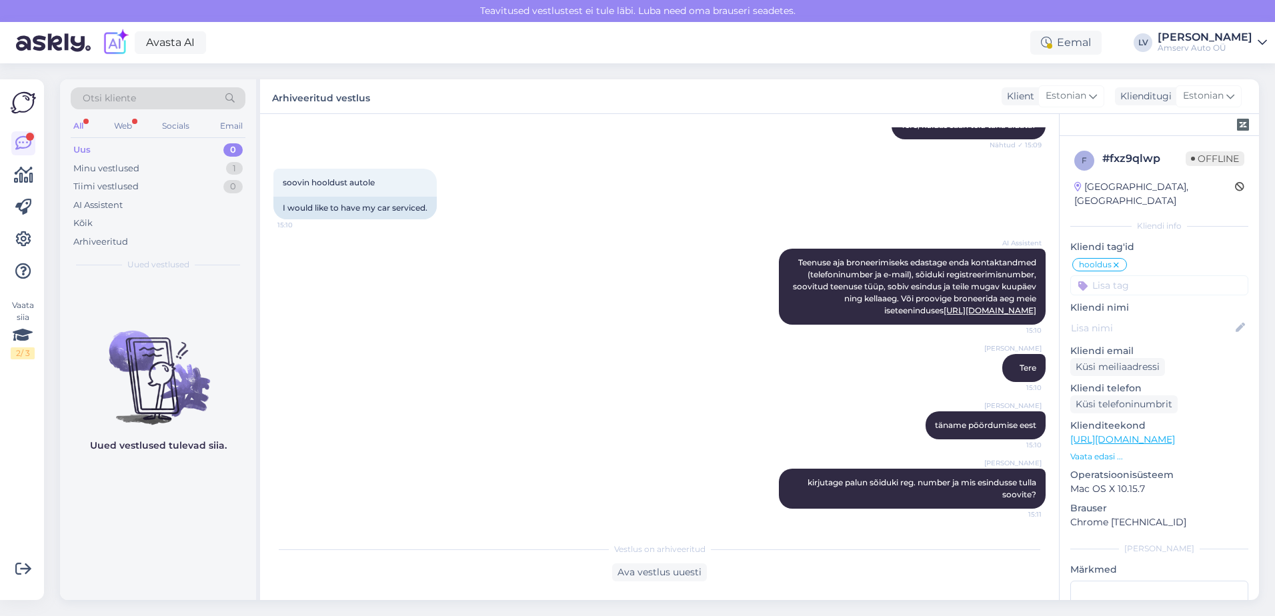
click at [55, 48] on img at bounding box center [53, 42] width 75 height 41
click at [1095, 46] on div "Eemal" at bounding box center [1066, 43] width 71 height 24
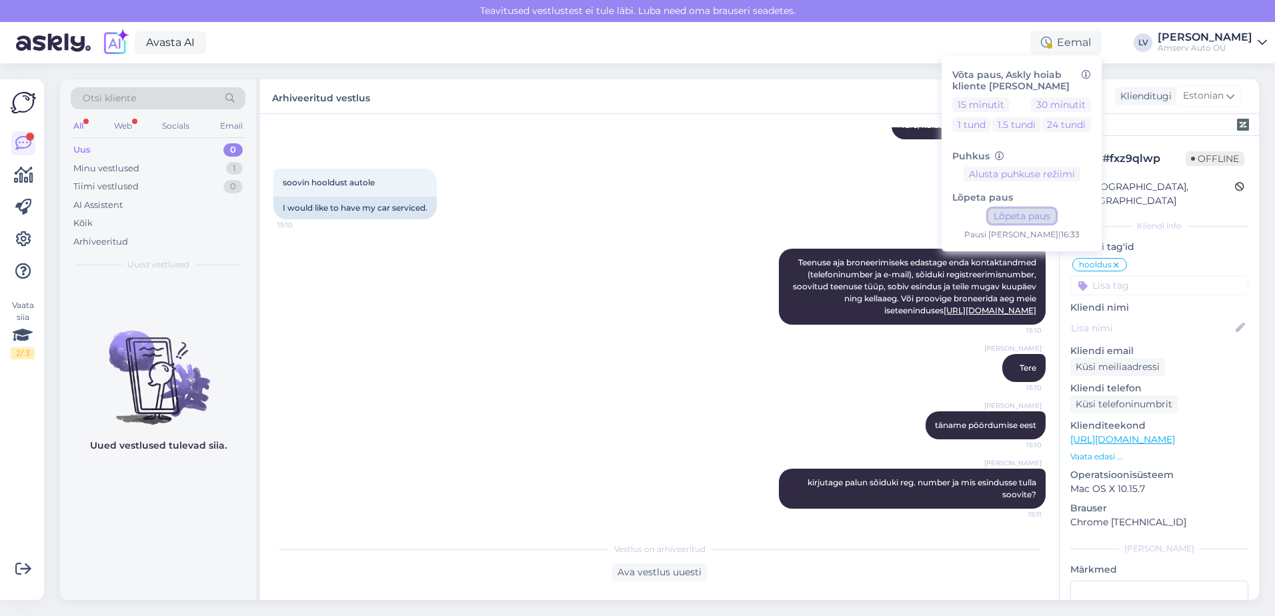
click at [1035, 217] on button "Lõpeta paus" at bounding box center [1021, 216] width 67 height 15
click at [574, 45] on div "Avasta AI Aktiivne Võta paus, Askly hoiab kliente [PERSON_NAME] 15 minutit 30 m…" at bounding box center [637, 42] width 1275 height 41
